Goal: Check status: Check status

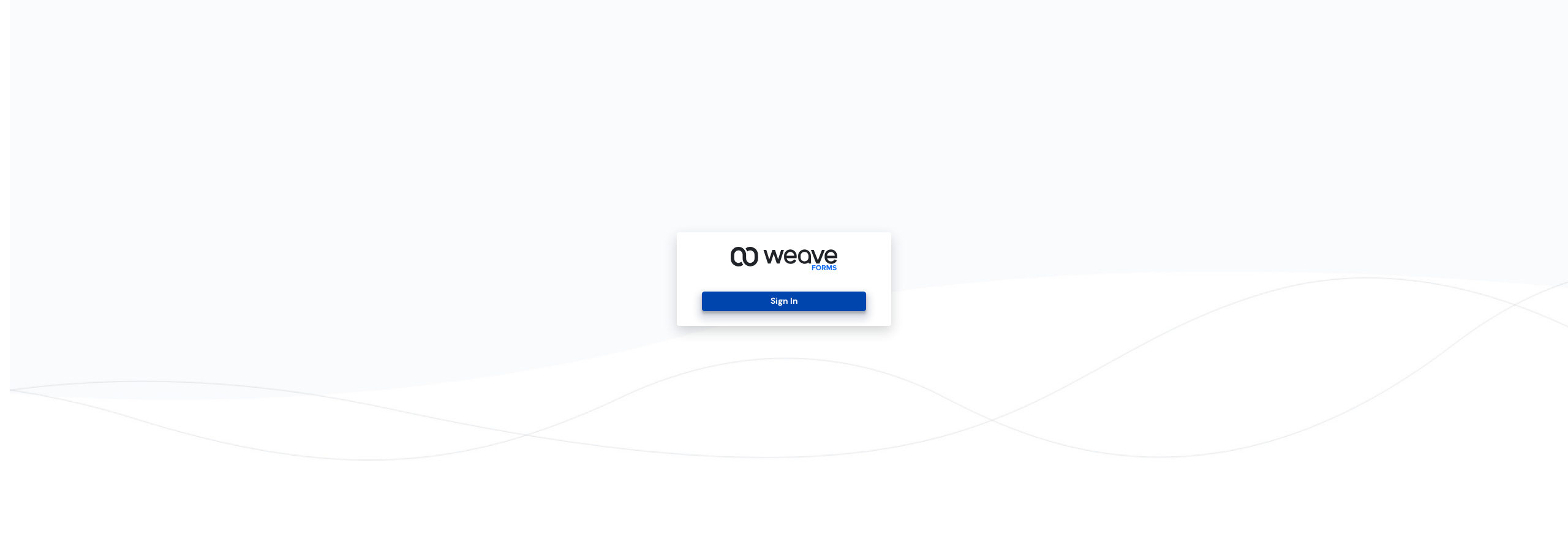
click at [807, 303] on button "Sign In" at bounding box center [783, 301] width 163 height 20
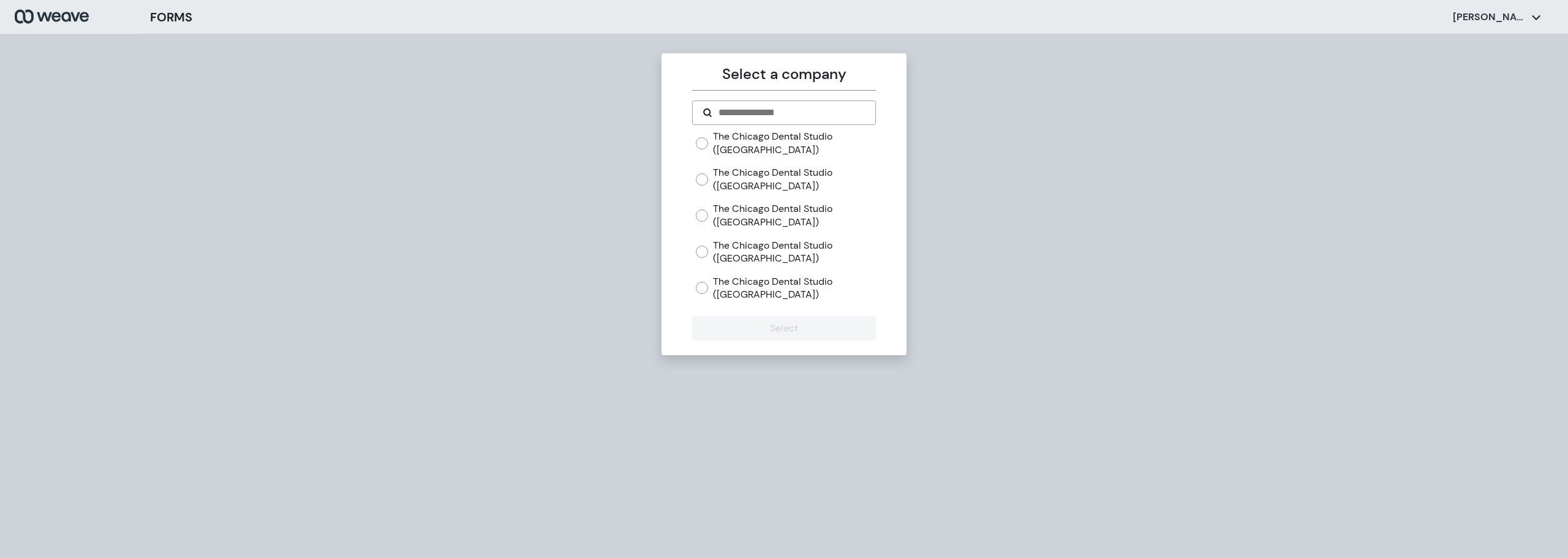
click at [755, 215] on label "The Chicago Dental Studio ([GEOGRAPHIC_DATA])" at bounding box center [794, 215] width 162 height 27
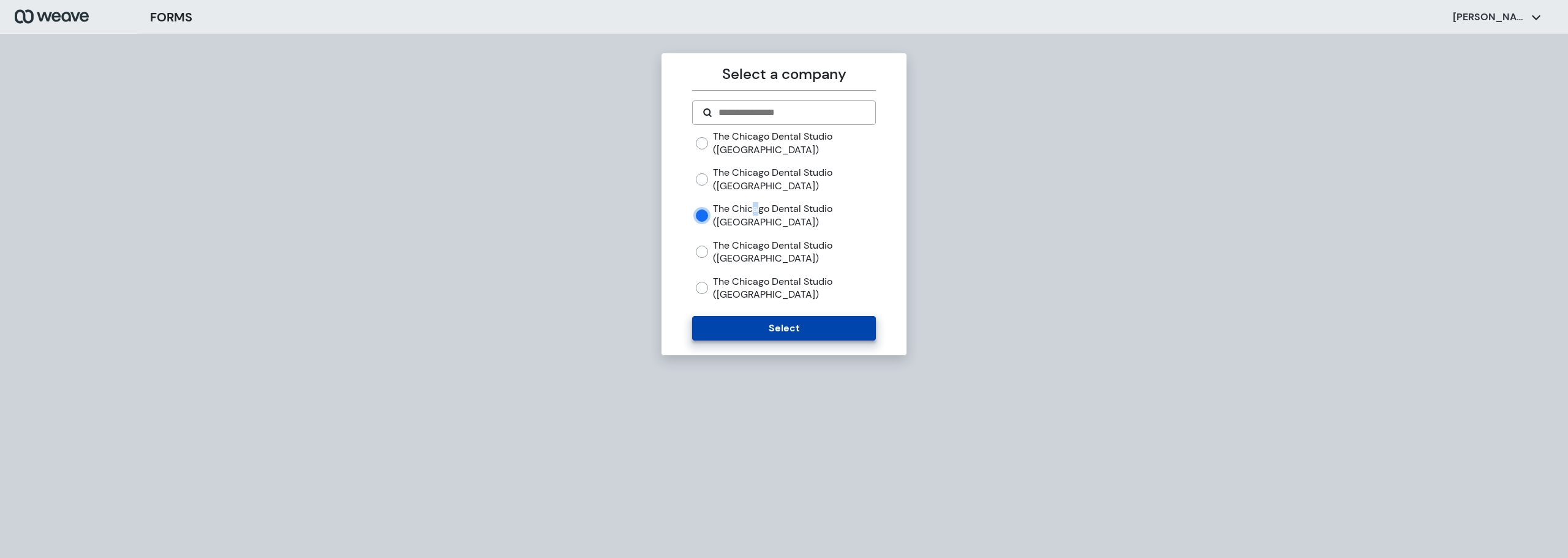
click at [793, 336] on button "Select" at bounding box center [783, 327] width 183 height 25
